Goal: Transaction & Acquisition: Purchase product/service

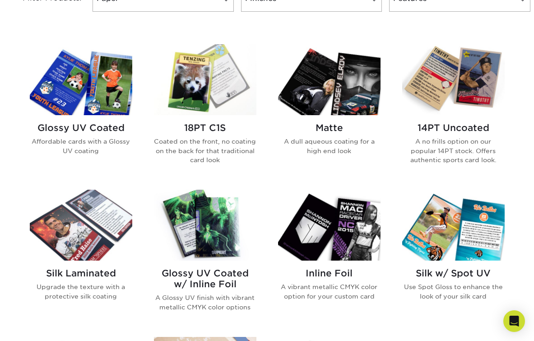
scroll to position [411, 0]
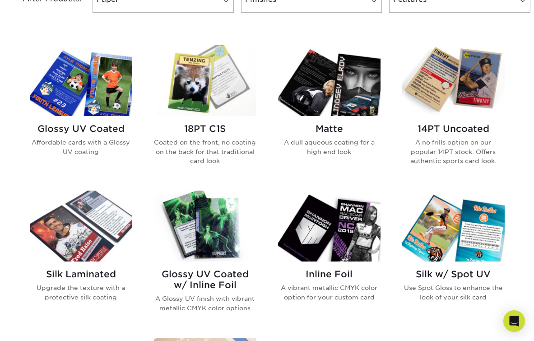
click at [321, 272] on h2 "Inline Foil" at bounding box center [329, 274] width 102 height 11
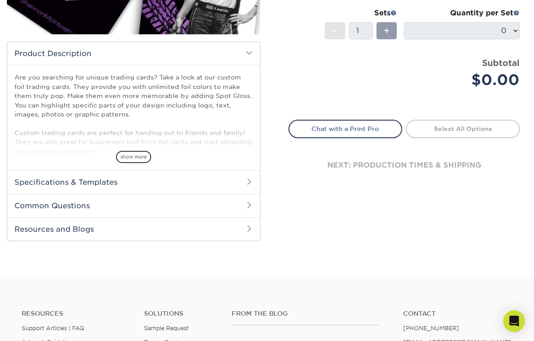
scroll to position [237, 0]
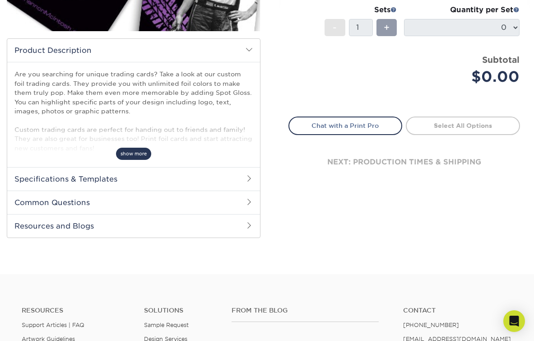
click at [118, 153] on span "show more" at bounding box center [133, 154] width 35 height 12
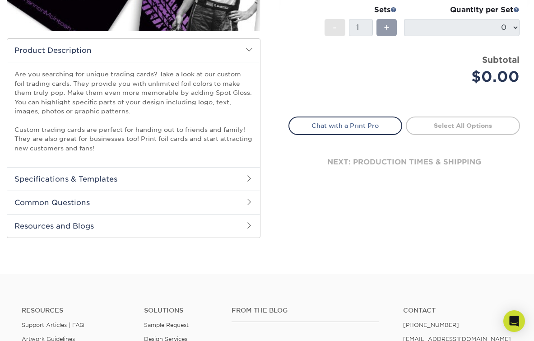
click at [112, 180] on h2 "Specifications & Templates" at bounding box center [133, 178] width 253 height 23
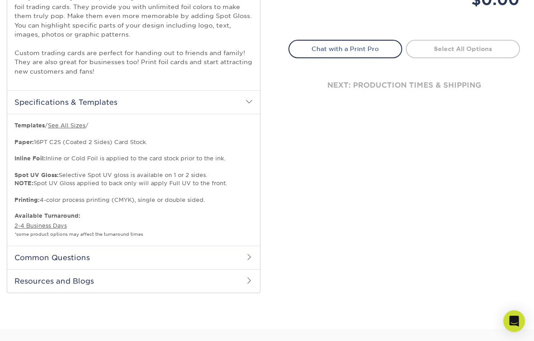
scroll to position [323, 0]
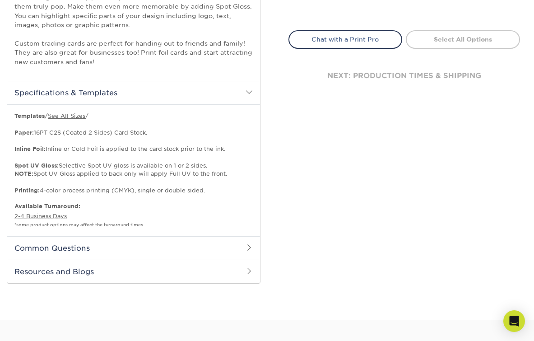
click at [102, 253] on h2 "Common Questions" at bounding box center [133, 247] width 253 height 23
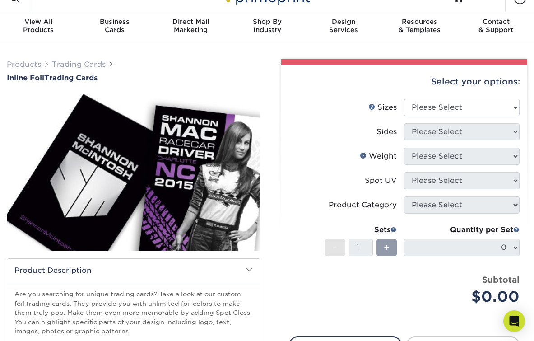
scroll to position [16, 0]
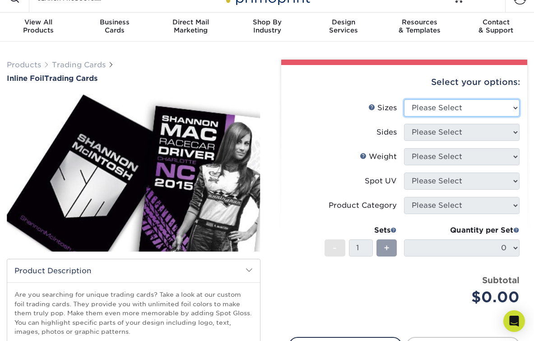
click at [460, 100] on select "Please Select 2.5" x 3.5"" at bounding box center [462, 107] width 116 height 17
select select "2.50x3.50"
click at [404, 99] on select "Please Select 2.5" x 3.5"" at bounding box center [462, 107] width 116 height 17
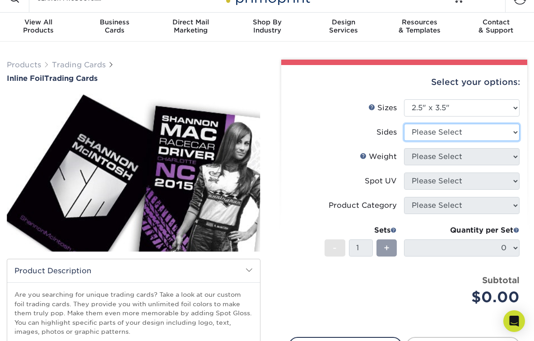
click at [437, 134] on select "Please Select Print Both Sides - Foil Back Only Print Both Sides - Foil Both Si…" at bounding box center [462, 132] width 116 height 17
select select "e9e9dfb3-fba1-4d60-972c-fd9ca5904d33"
click at [404, 124] on select "Please Select Print Both Sides - Foil Back Only Print Both Sides - Foil Both Si…" at bounding box center [462, 132] width 116 height 17
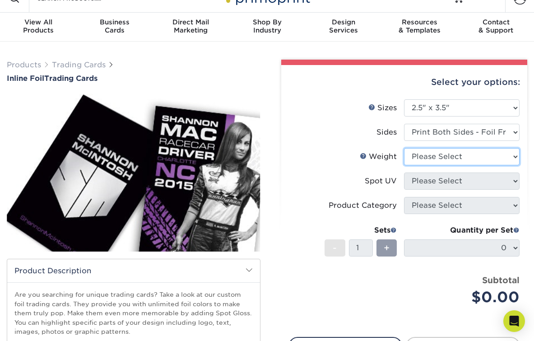
click at [454, 155] on select "Please Select 16PT" at bounding box center [462, 156] width 116 height 17
select select "16PT"
click at [404, 148] on select "Please Select 16PT" at bounding box center [462, 156] width 116 height 17
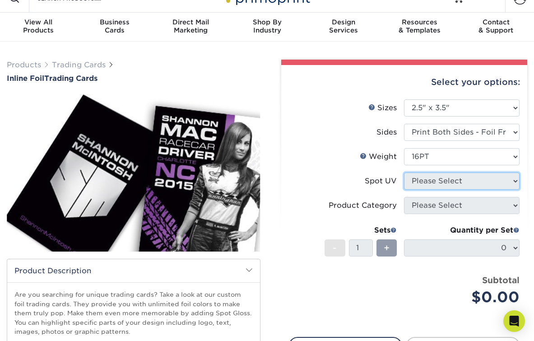
click at [423, 182] on select "Please Select No Spot UV Front and Back (Both Sides) Front Only Back Only" at bounding box center [462, 180] width 116 height 17
select select "3"
click at [404, 172] on select "Please Select No Spot UV Front and Back (Both Sides) Front Only Back Only" at bounding box center [462, 180] width 116 height 17
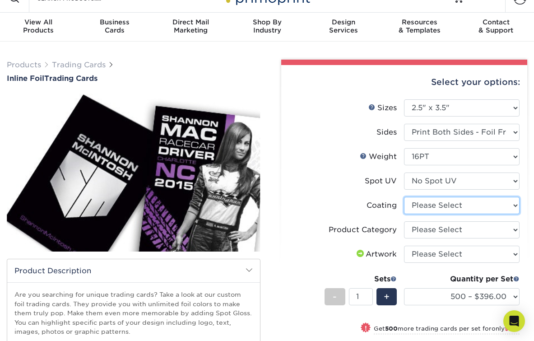
click at [434, 205] on select at bounding box center [462, 205] width 116 height 17
select select "3e7618de-abca-4bda-9f97-8b9129e913d8"
click at [404, 197] on select at bounding box center [462, 205] width 116 height 17
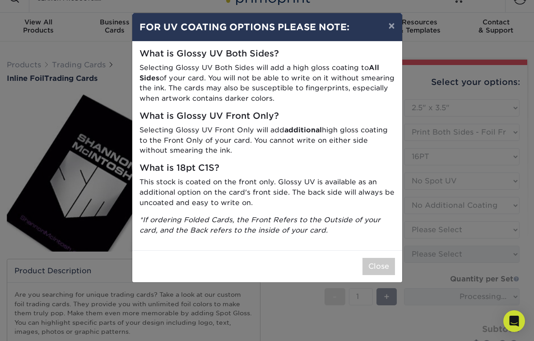
click at [429, 228] on div "× FOR UV COATING OPTIONS PLEASE NOTE: What is Glossy UV Both Sides? Selecting G…" at bounding box center [267, 170] width 534 height 341
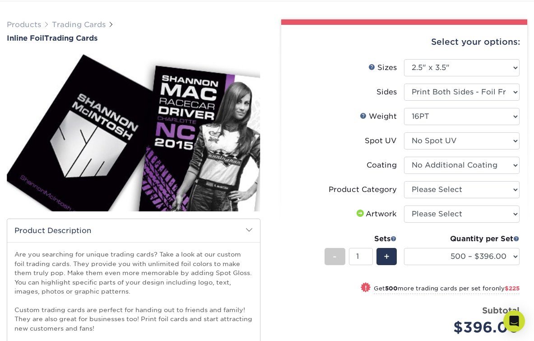
scroll to position [0, 0]
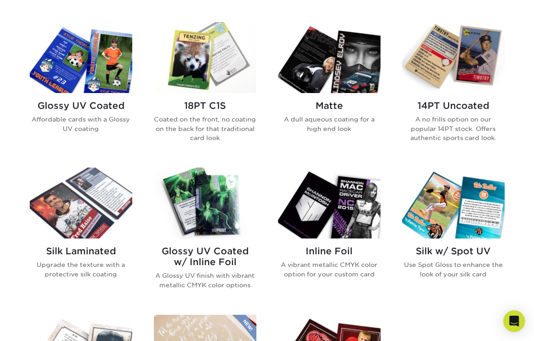
scroll to position [427, 0]
